Goal: Transaction & Acquisition: Purchase product/service

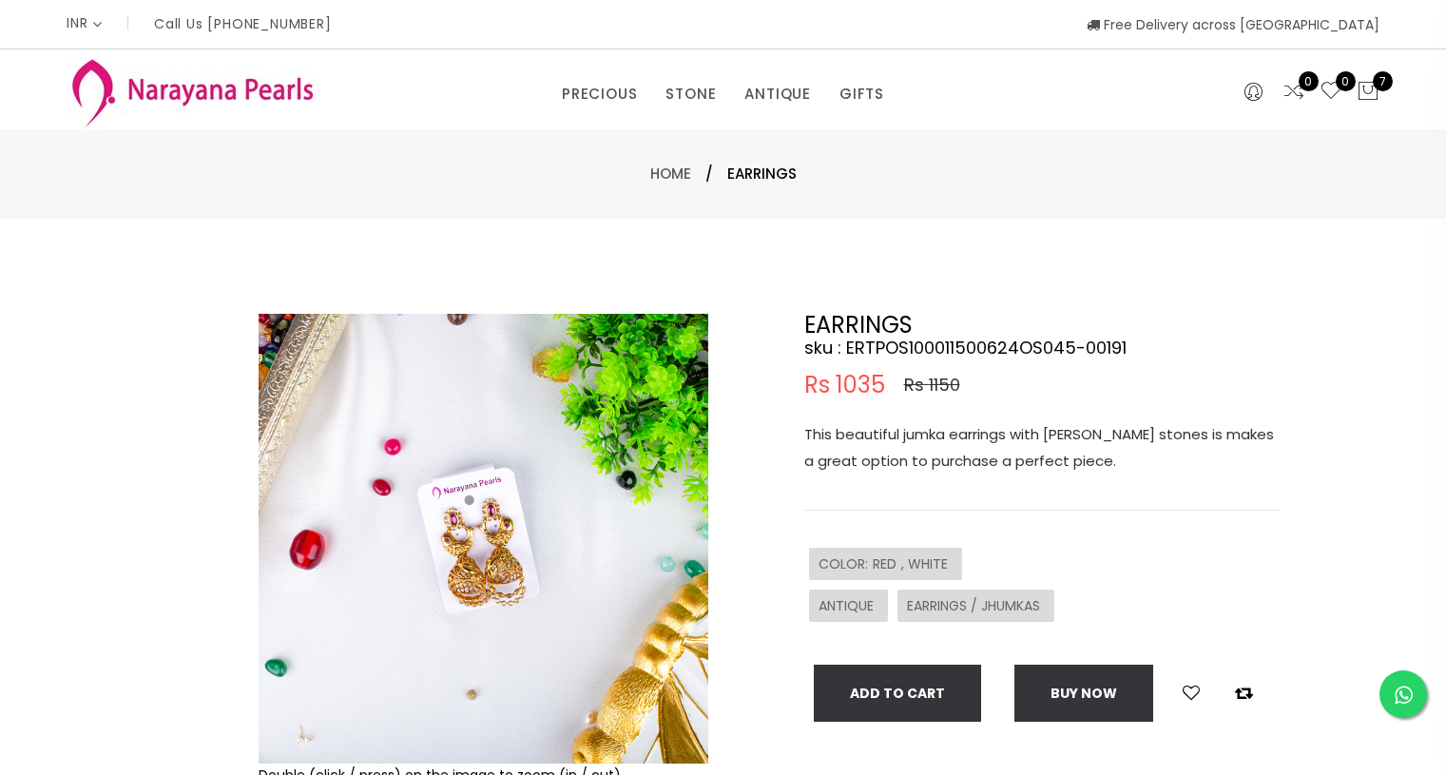
select select "INR"
click at [671, 178] on link "Home" at bounding box center [670, 173] width 41 height 20
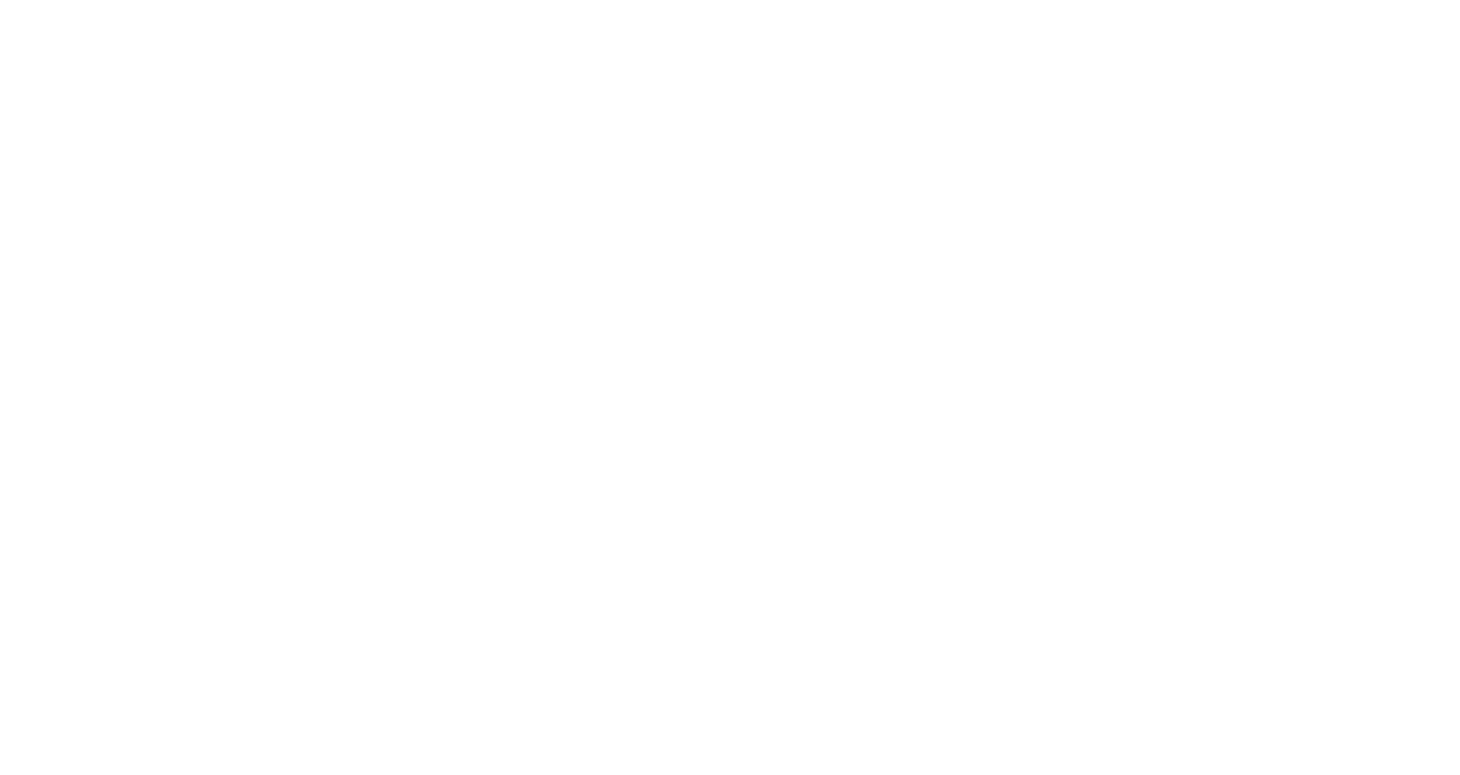
select select "INR"
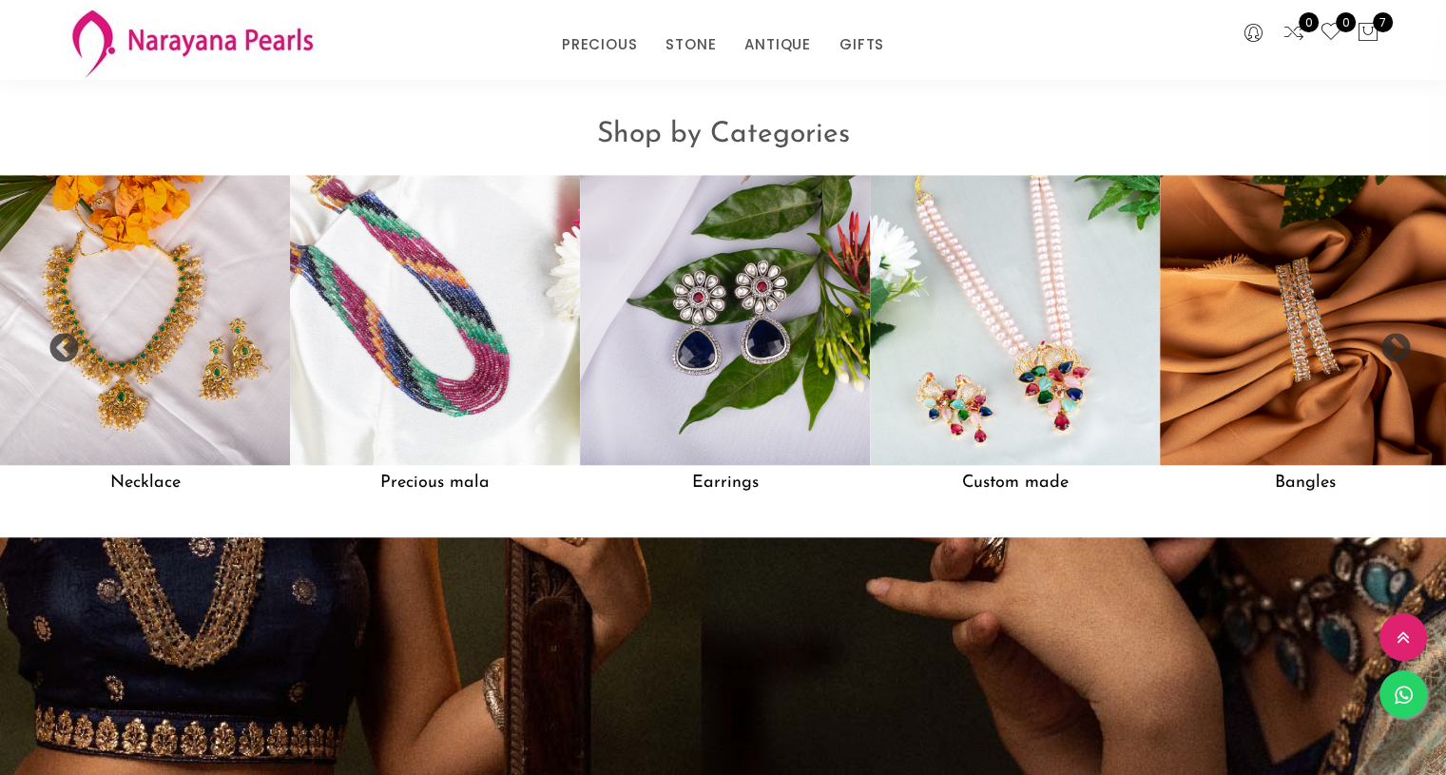
scroll to position [1618, 0]
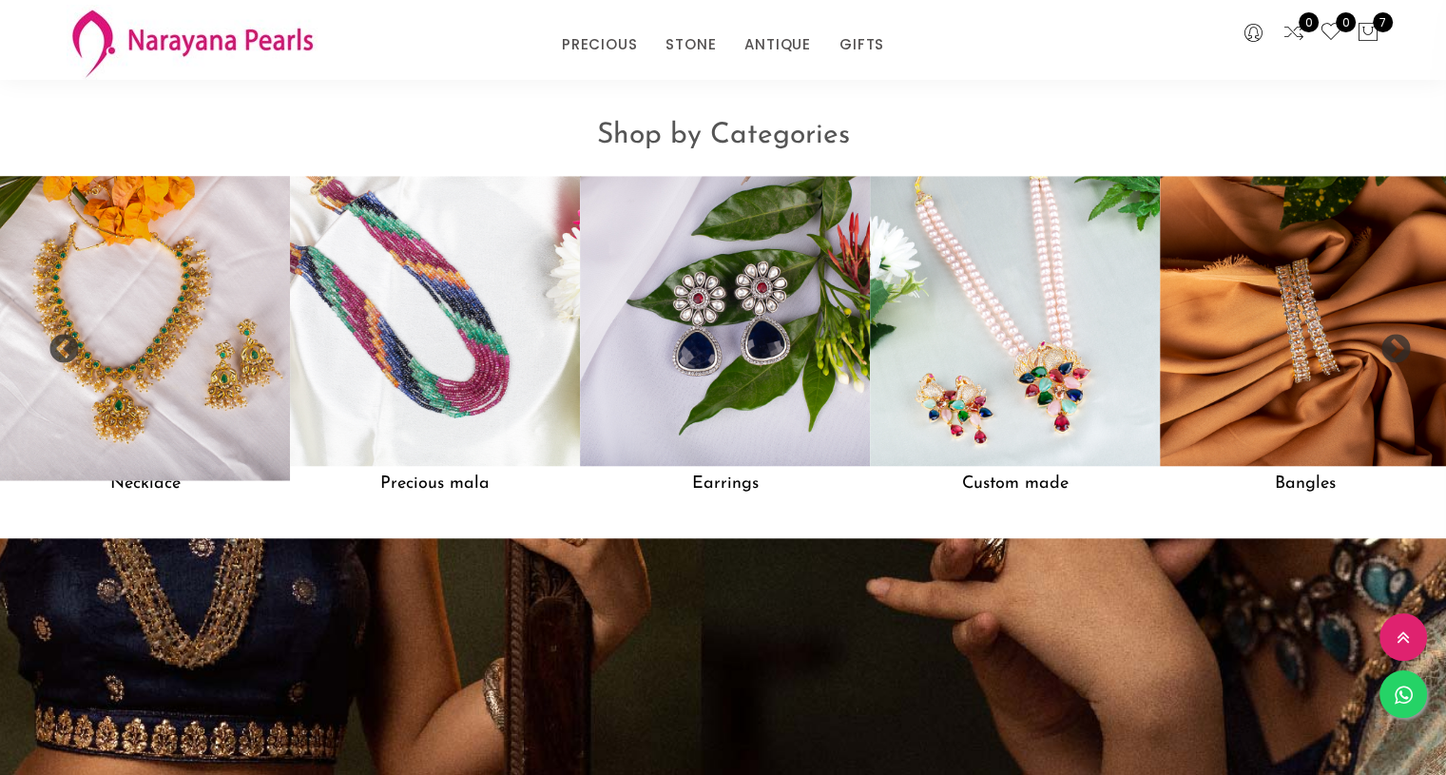
click at [181, 304] on img at bounding box center [145, 321] width 319 height 319
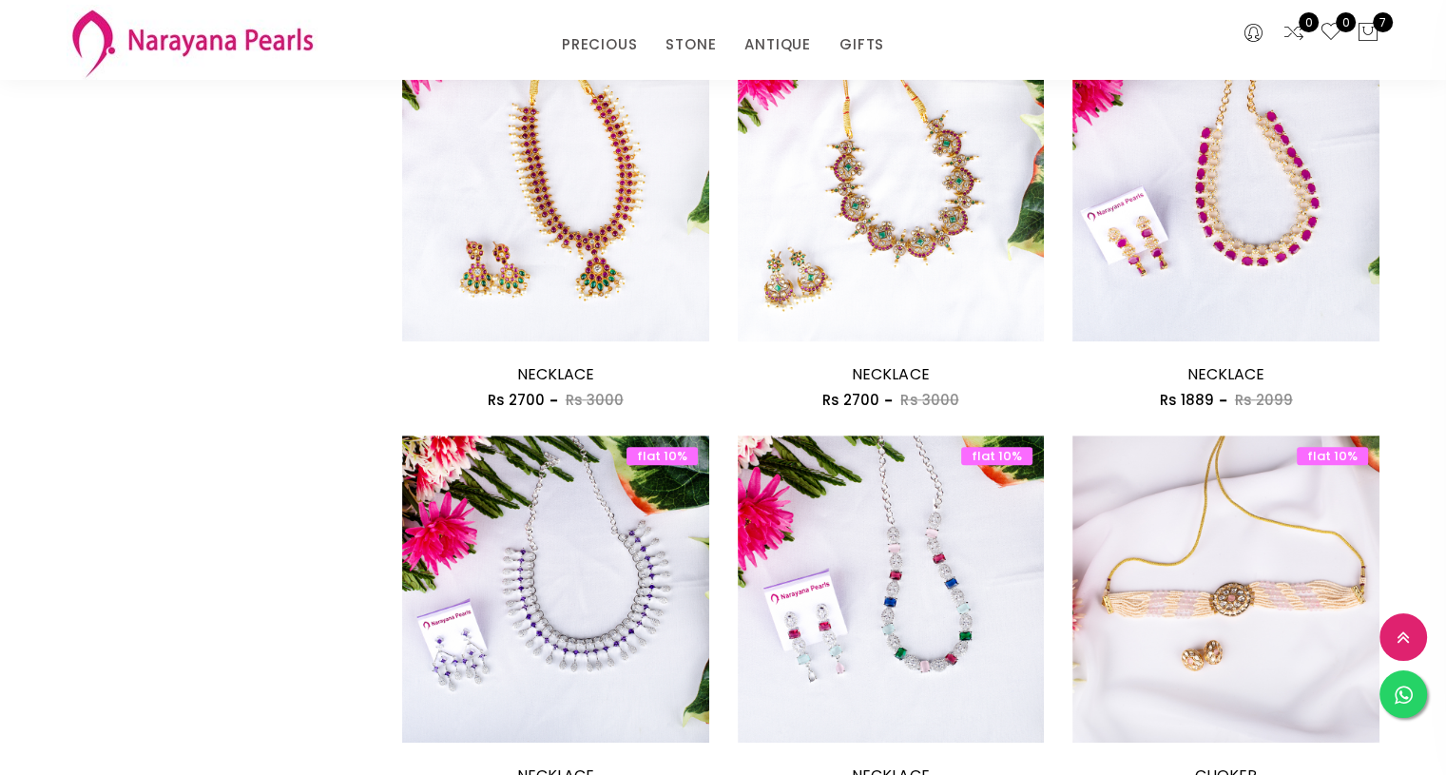
scroll to position [1517, 0]
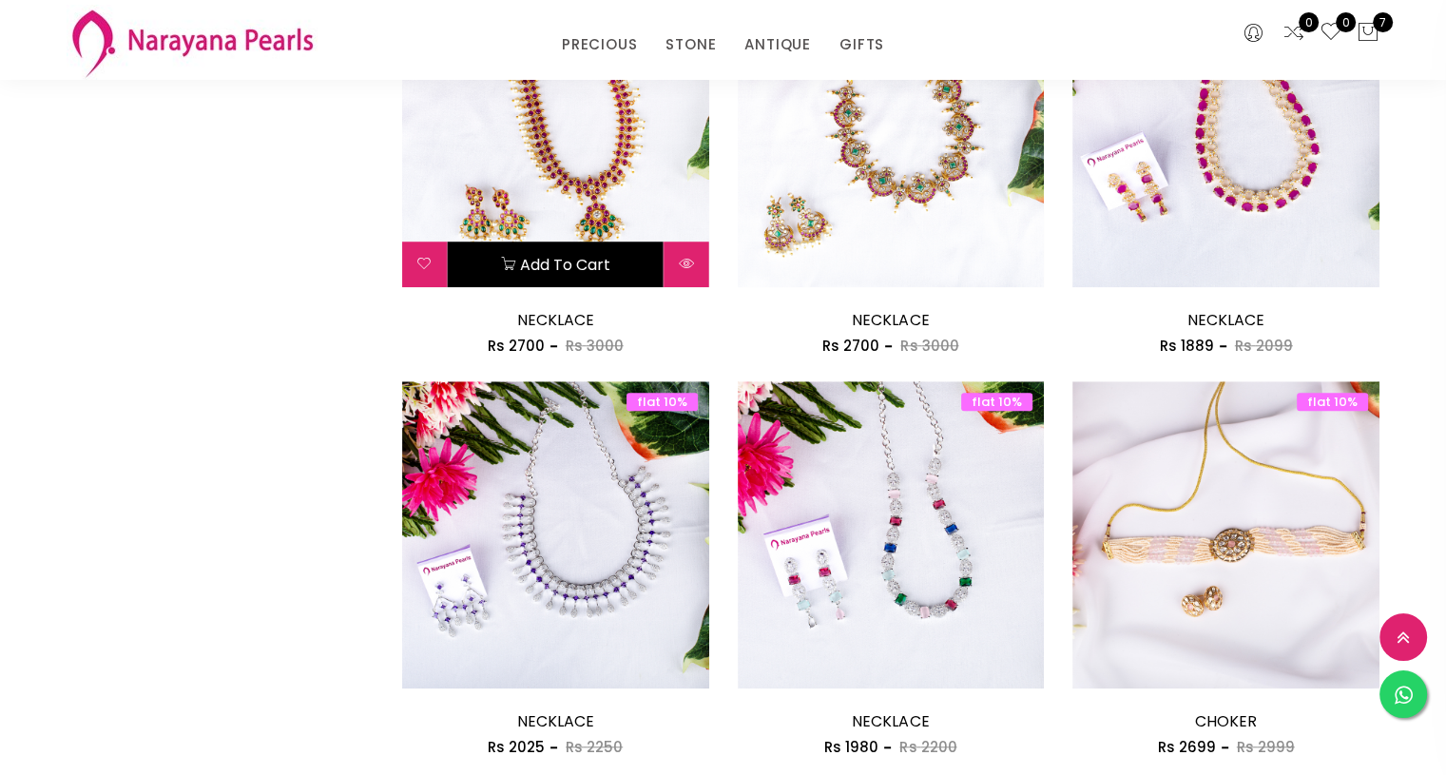
click at [521, 270] on button "Add to cart" at bounding box center [556, 264] width 216 height 46
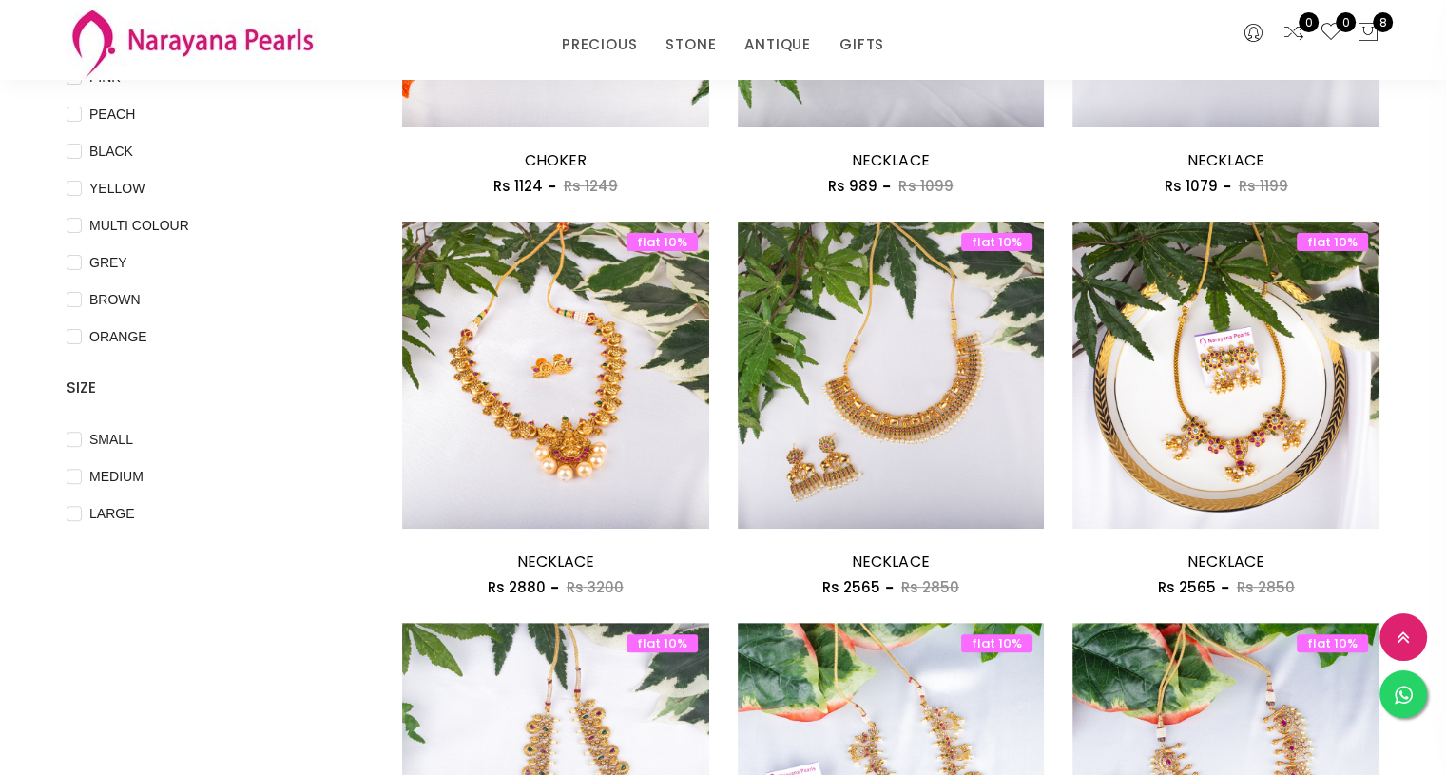
scroll to position [517, 0]
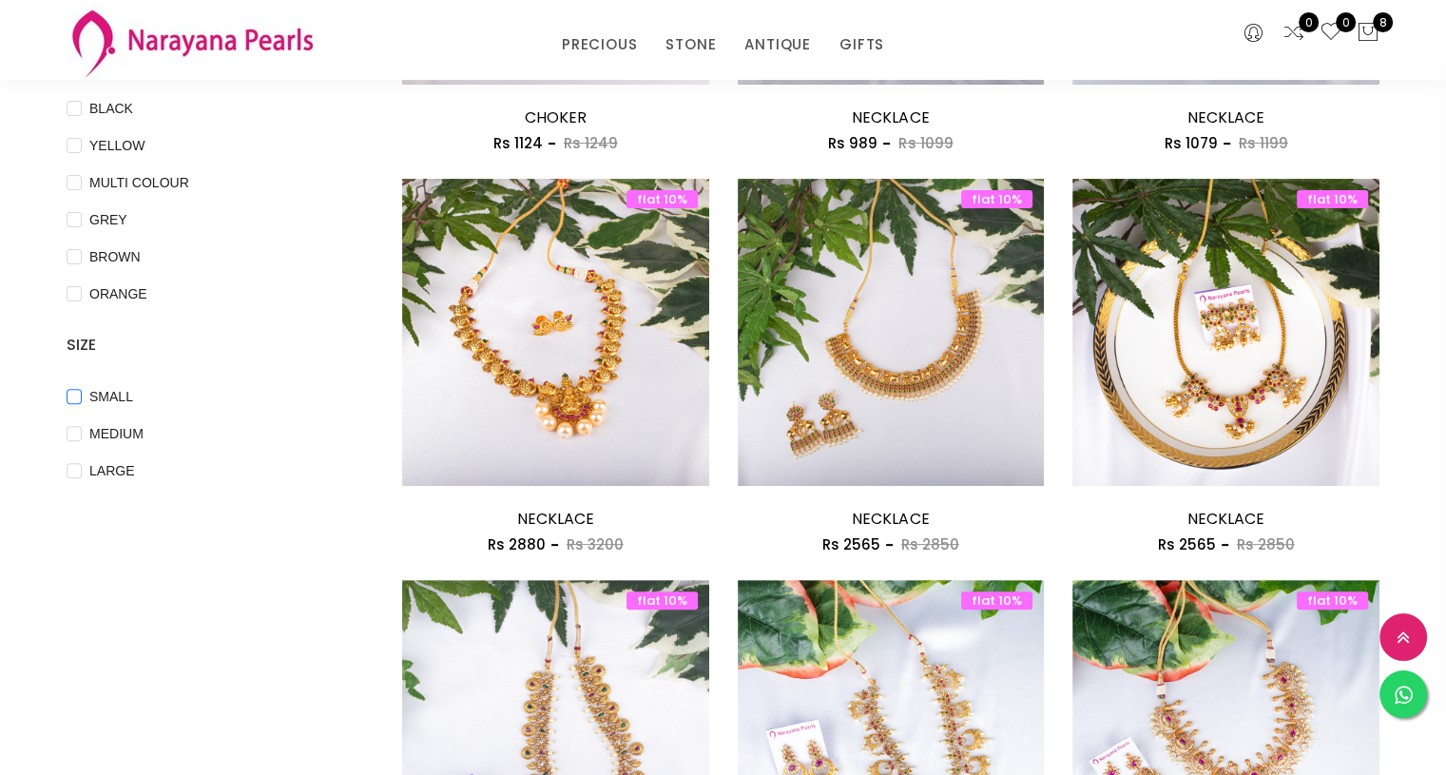
click at [75, 392] on input "SMALL" at bounding box center [74, 410] width 15 height 43
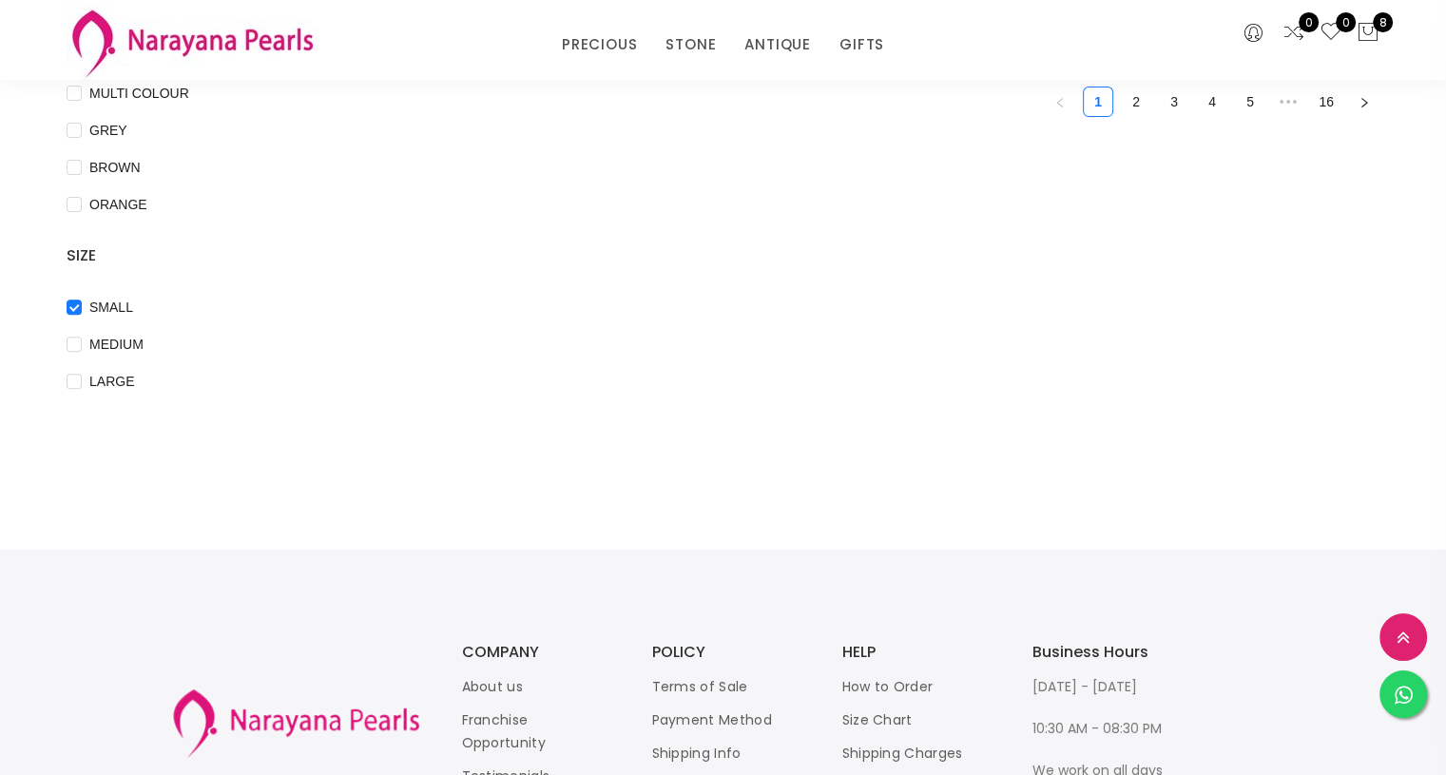
scroll to position [611, 0]
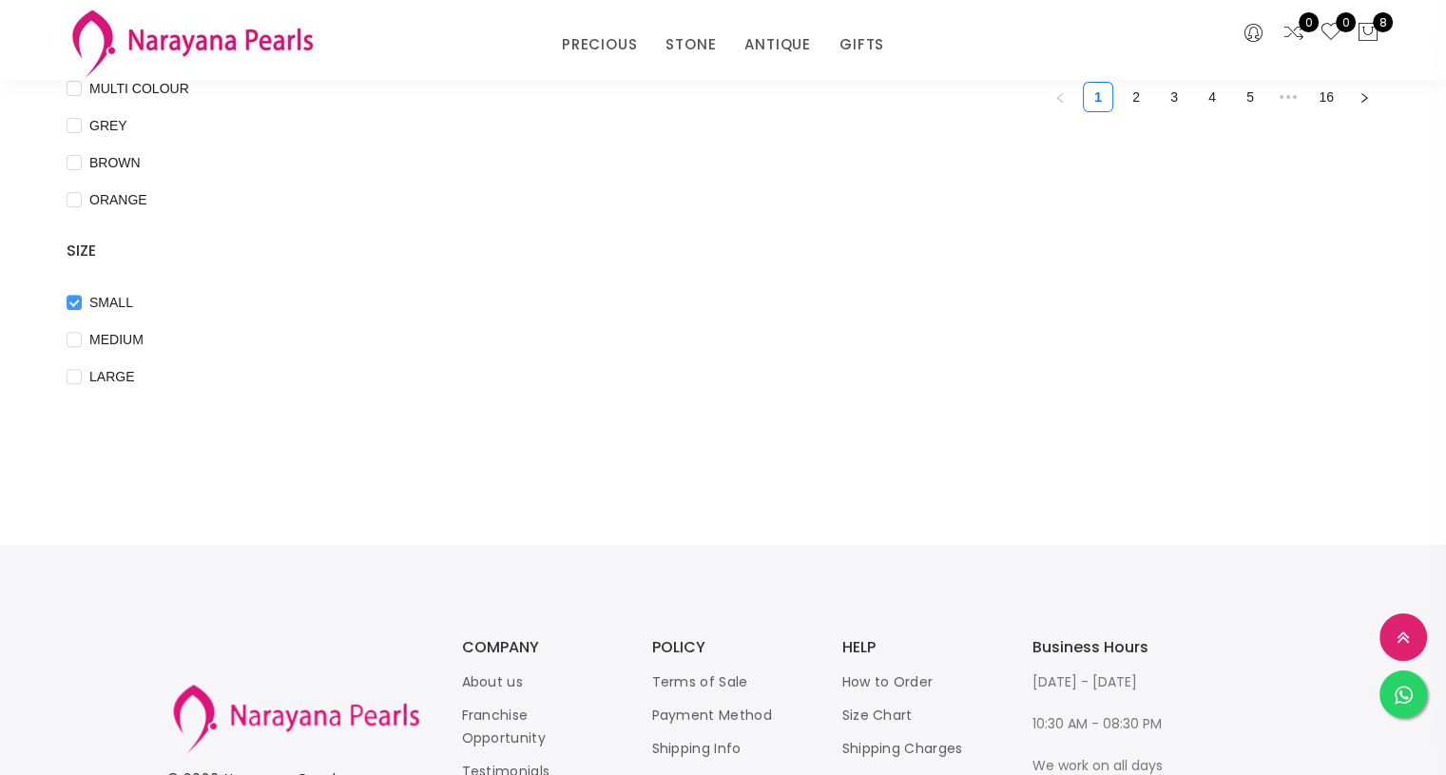
click at [73, 305] on input "SMALL" at bounding box center [74, 316] width 15 height 43
checkbox input "false"
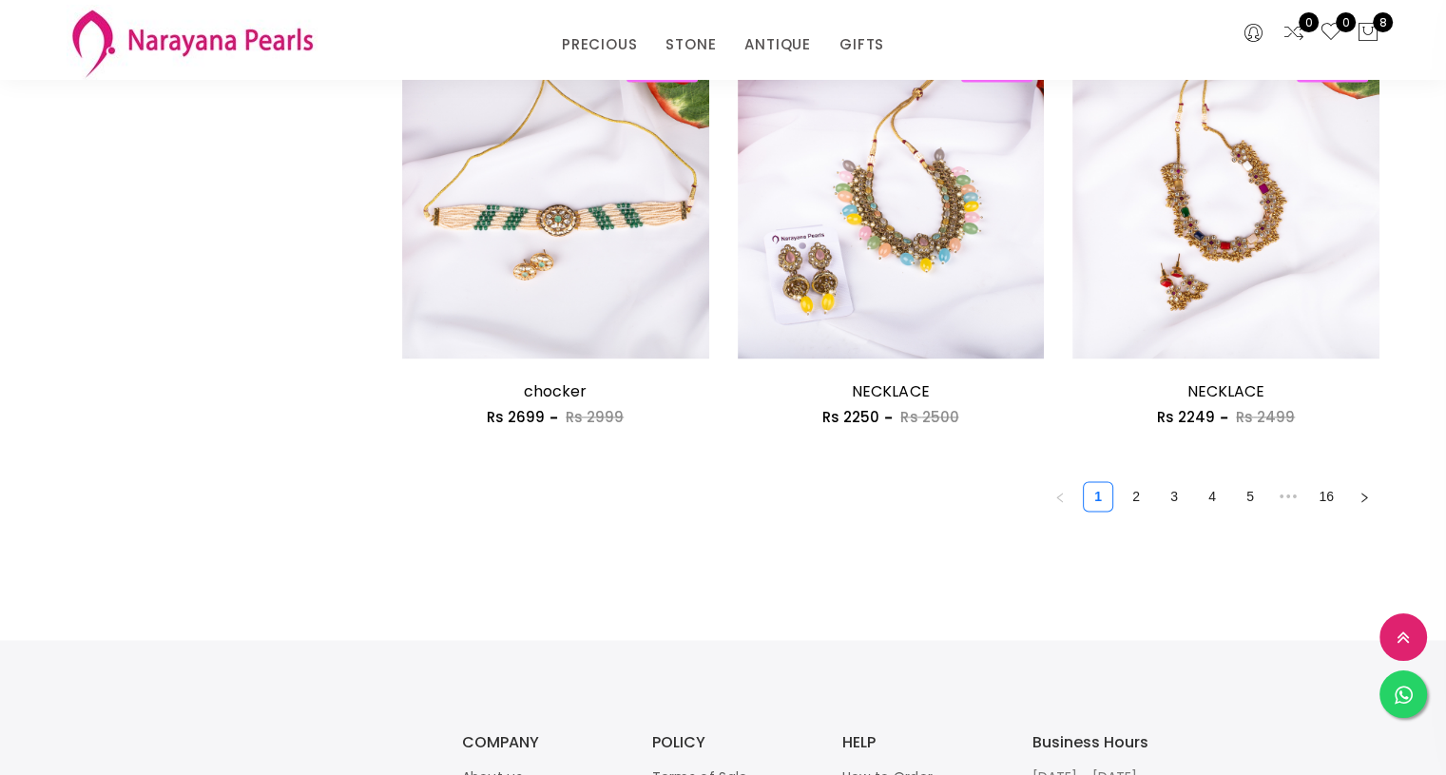
scroll to position [2646, 0]
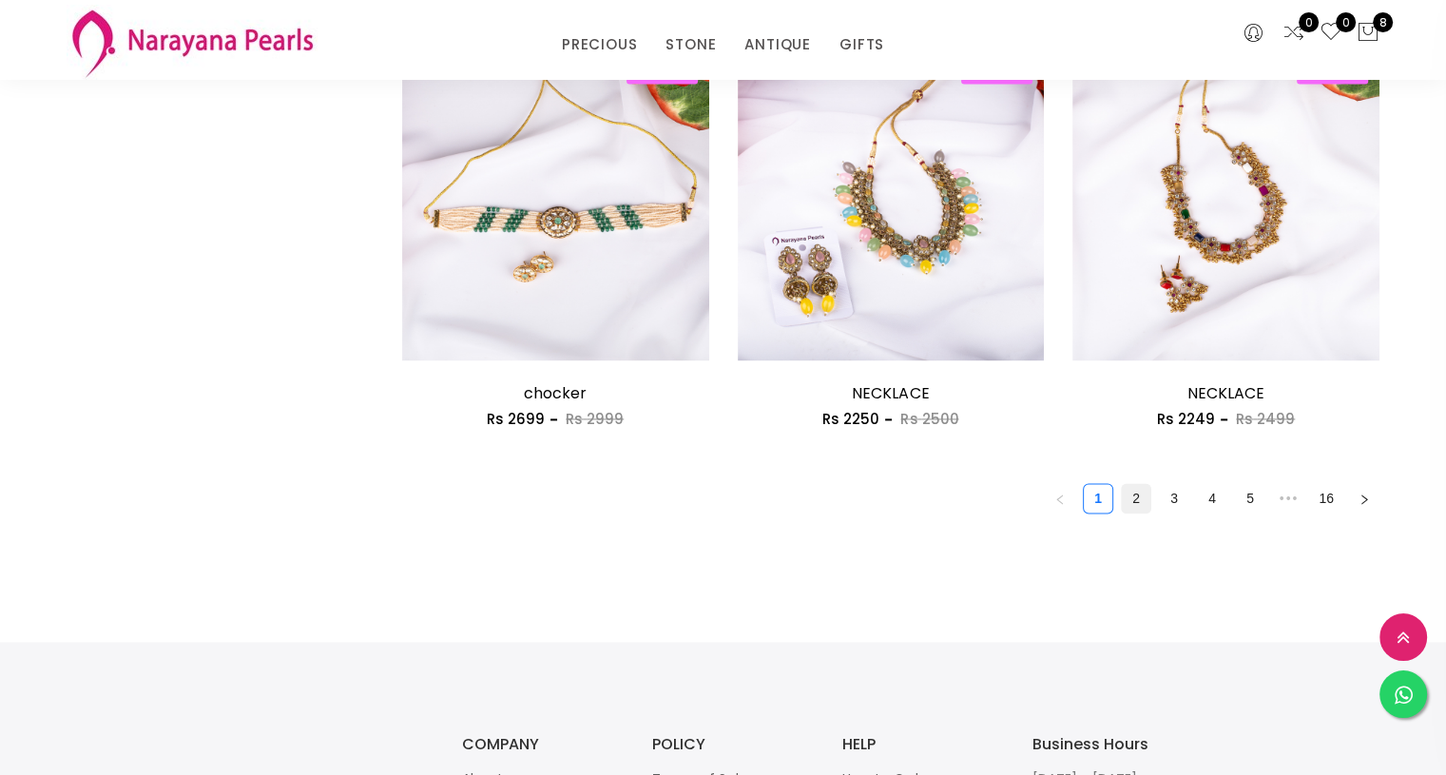
click at [1138, 505] on link "2" at bounding box center [1136, 498] width 29 height 29
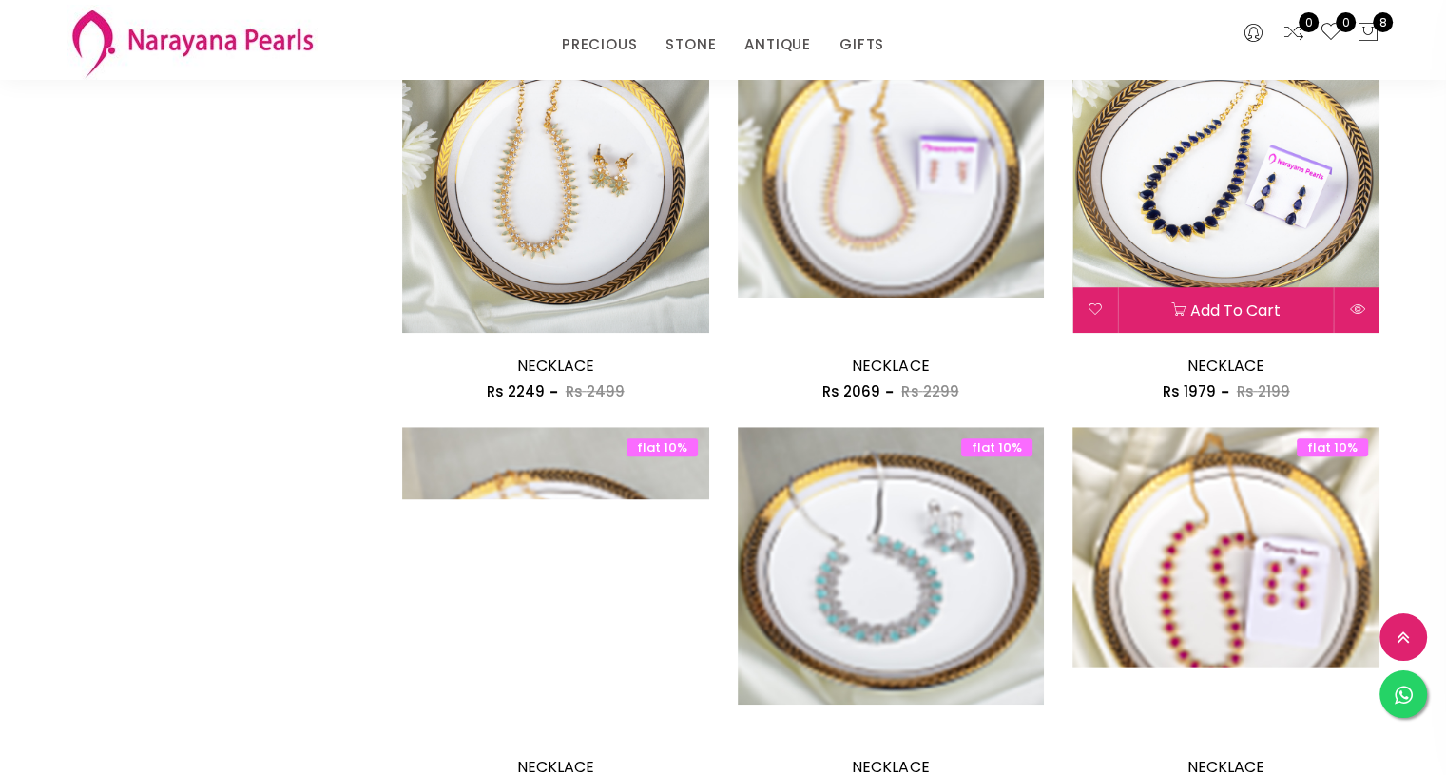
scroll to position [1285, 0]
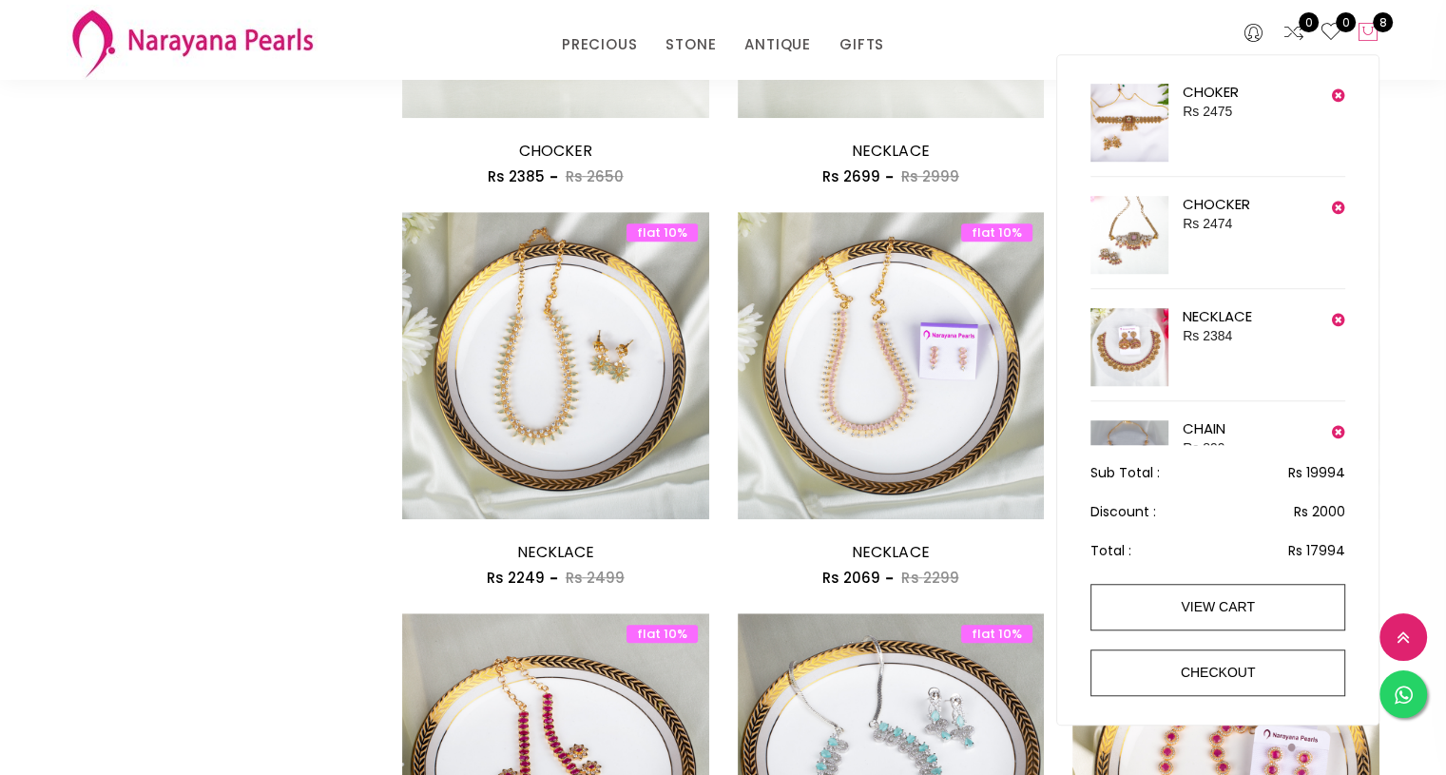
click at [1369, 33] on icon at bounding box center [1367, 32] width 23 height 23
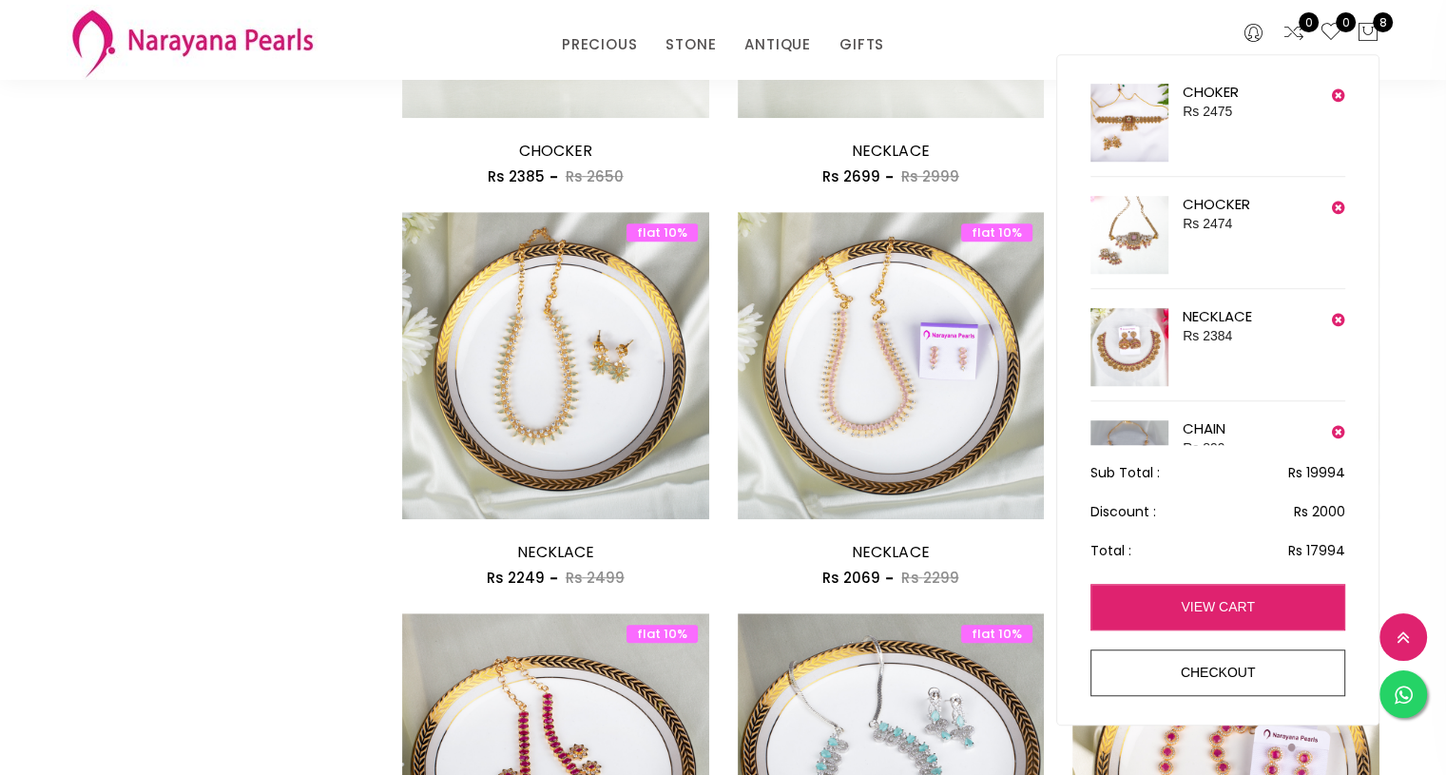
click at [1230, 597] on link "view cart" at bounding box center [1217, 607] width 255 height 47
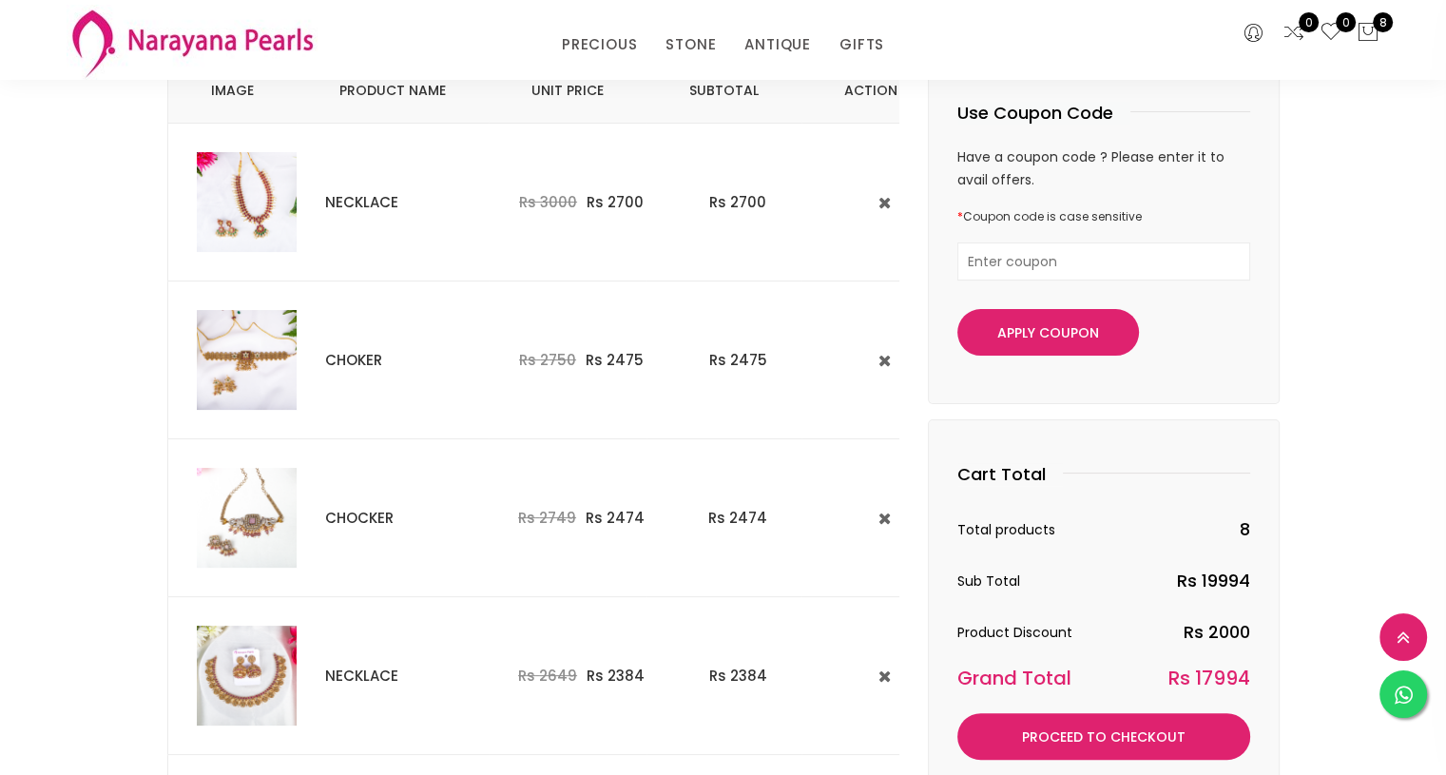
scroll to position [208, 0]
click at [878, 204] on icon at bounding box center [884, 204] width 12 height 16
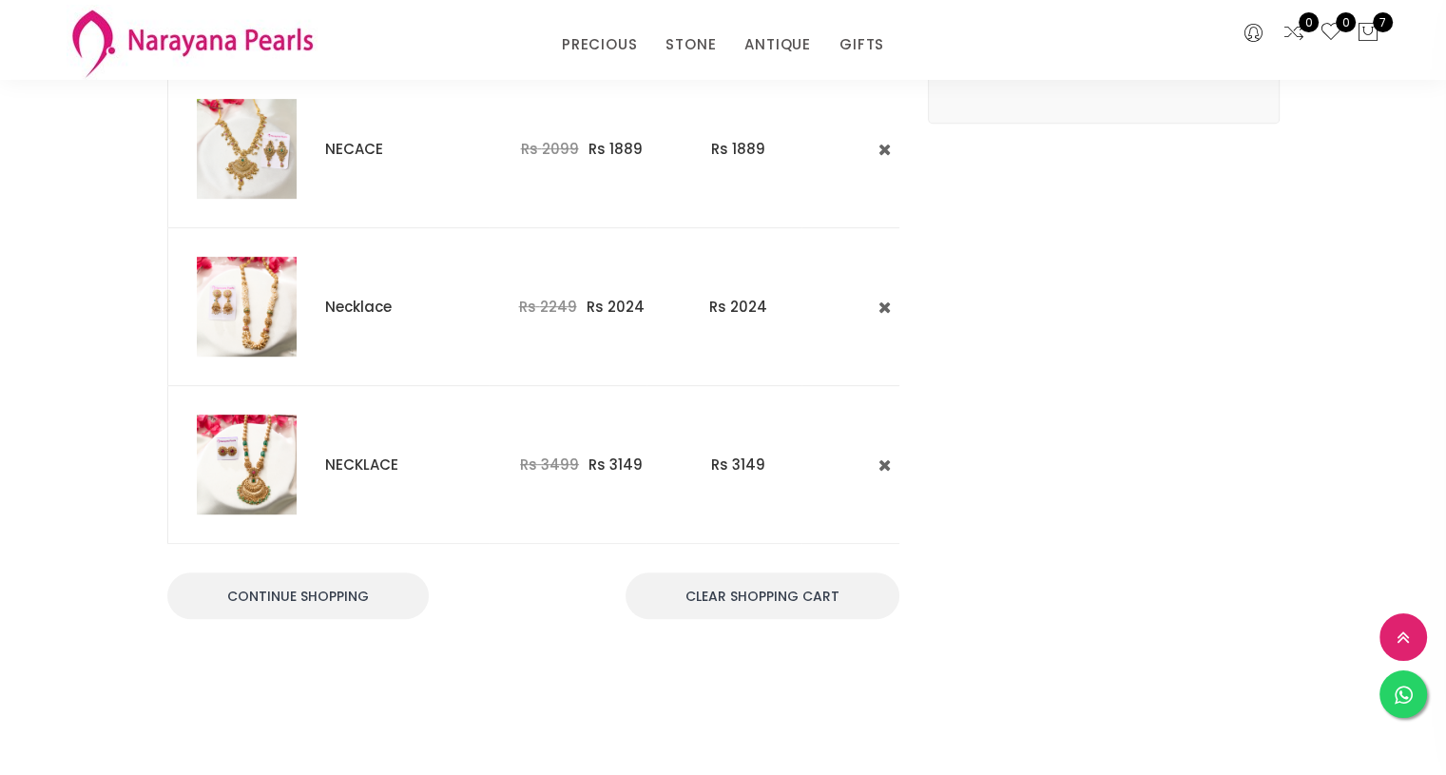
scroll to position [896, 0]
click at [205, 427] on img at bounding box center [247, 462] width 100 height 100
